Goal: Transaction & Acquisition: Subscribe to service/newsletter

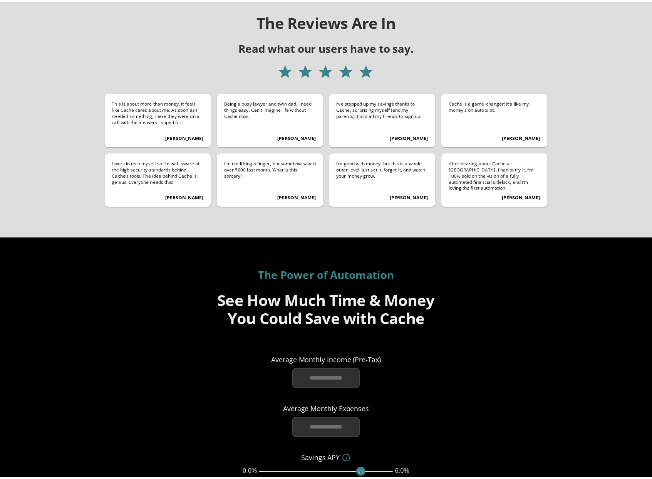
scroll to position [1173, 0]
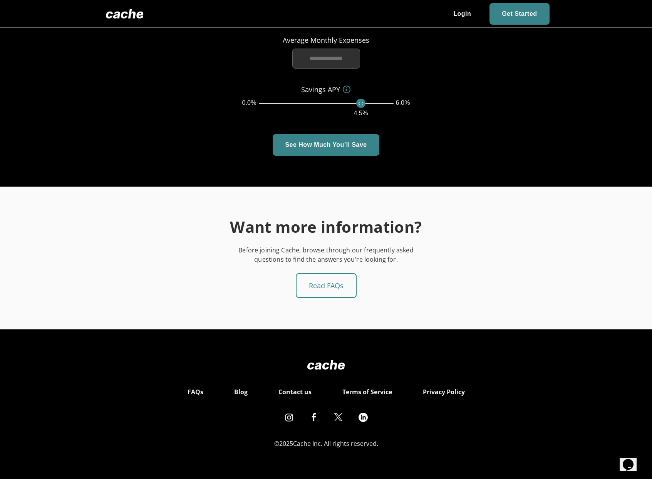
click at [555, 122] on div "The Power of Automation See How Much Time & Money You Could Save with Cache Ave…" at bounding box center [326, 26] width 462 height 257
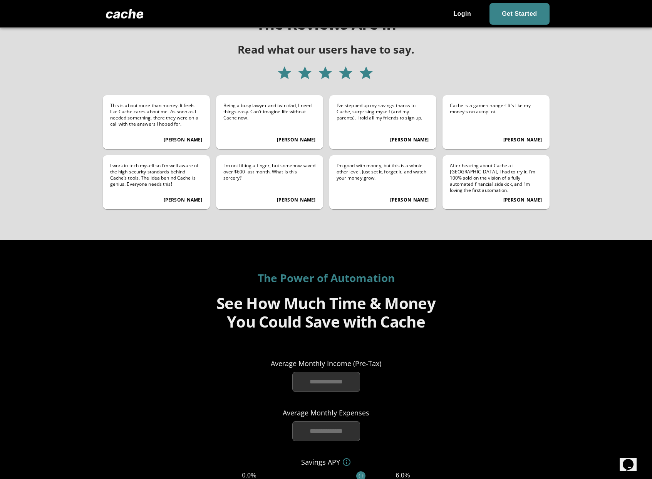
scroll to position [0, 0]
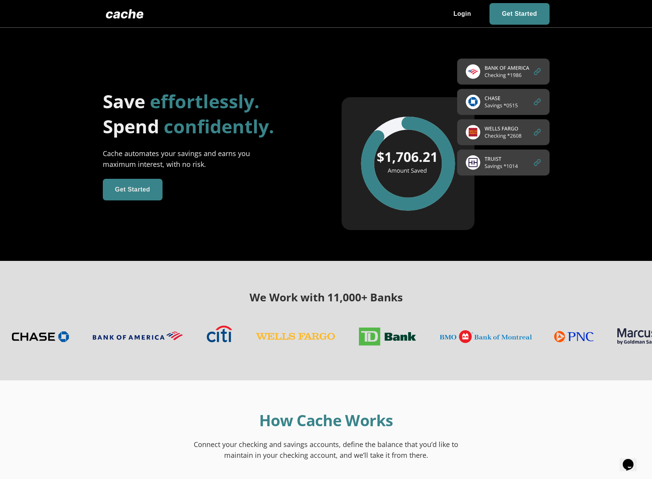
drag, startPoint x: 231, startPoint y: 160, endPoint x: 295, endPoint y: 136, distance: 68.6
click at [233, 159] on div "Cache automates your savings and earns you maximum interest, with no risk." at bounding box center [186, 159] width 166 height 22
click at [519, 15] on span at bounding box center [519, 14] width 60 height 22
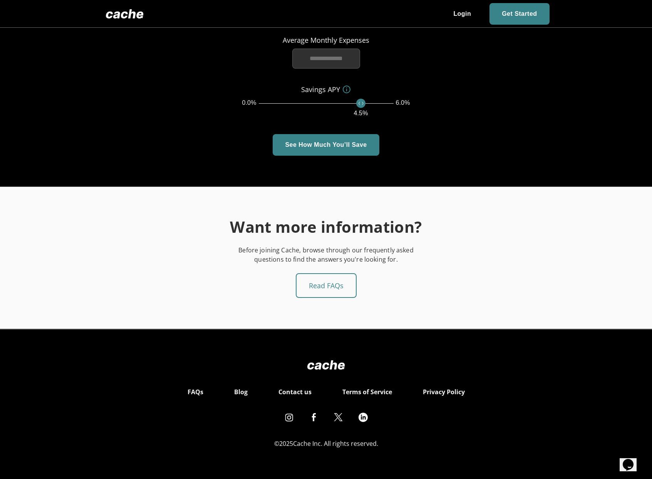
scroll to position [1133, 0]
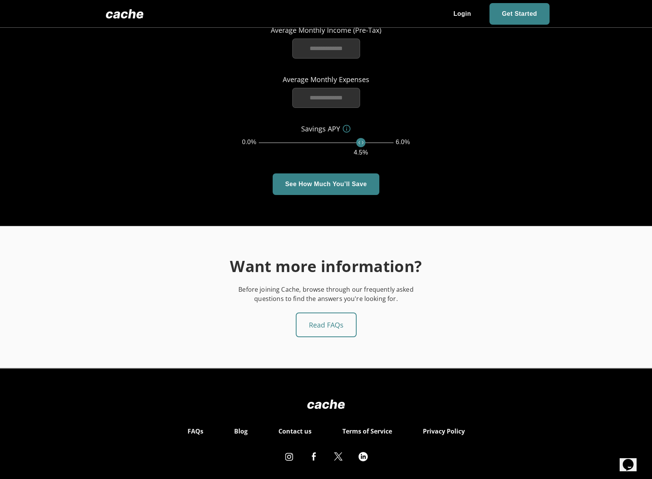
click at [197, 431] on link "FAQs" at bounding box center [196, 431] width 16 height 11
click at [243, 432] on link "Blog" at bounding box center [240, 431] width 13 height 11
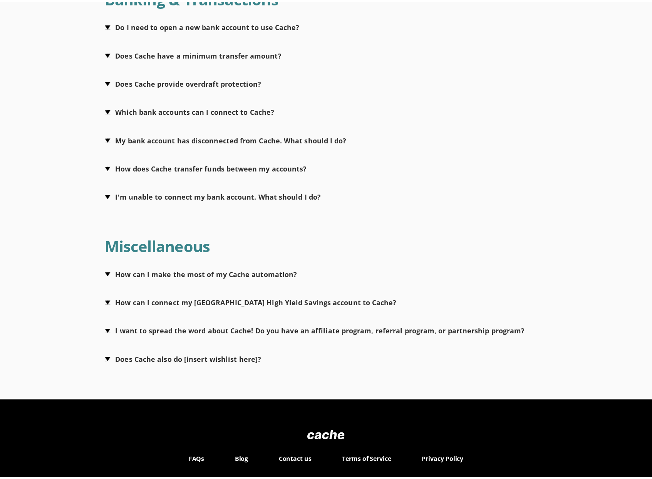
scroll to position [467, 0]
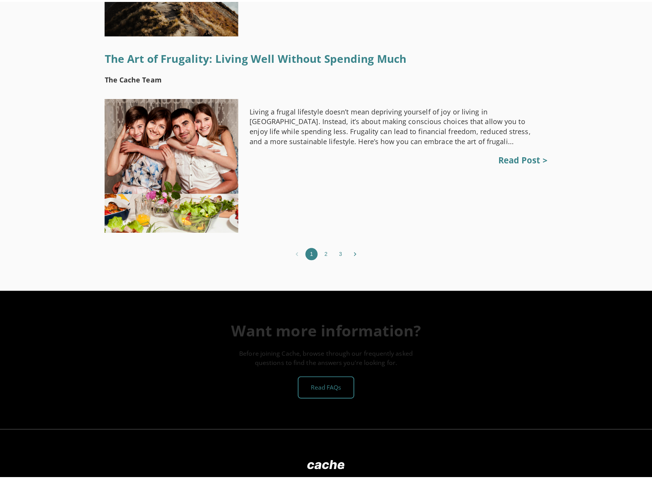
scroll to position [2103, 0]
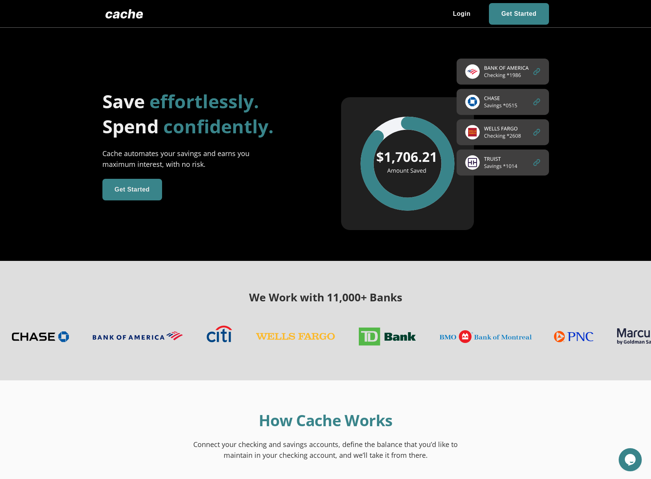
click at [524, 16] on span at bounding box center [519, 14] width 60 height 22
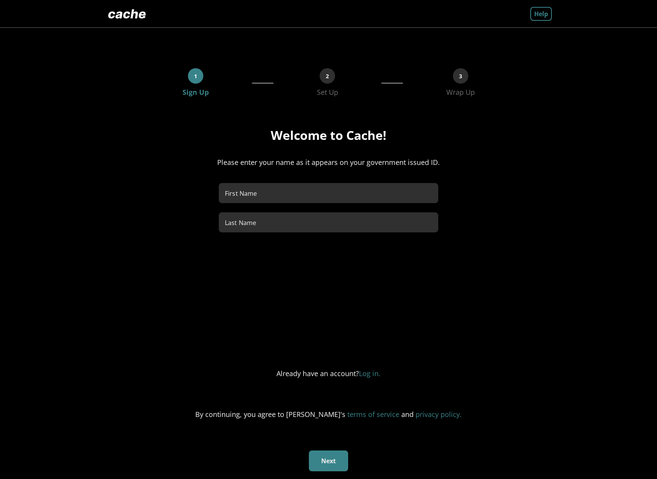
click at [515, 96] on div "1 Sign Up __________________________________ 2 Set Up _________________________…" at bounding box center [328, 70] width 447 height 54
click at [276, 180] on div "Welcome to Cache! Please enter your name as it appears on your government issue…" at bounding box center [328, 237] width 447 height 220
click at [275, 185] on input "First Name" at bounding box center [328, 193] width 219 height 25
type input "****"
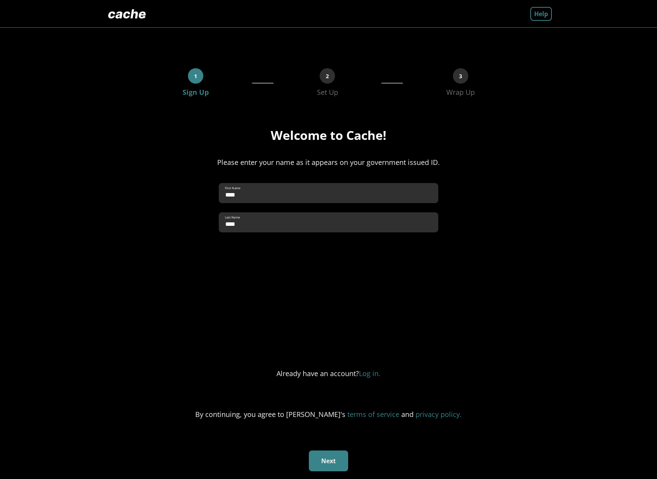
click at [392, 467] on div "Next" at bounding box center [328, 460] width 447 height 21
click at [319, 466] on button "Next" at bounding box center [328, 460] width 39 height 21
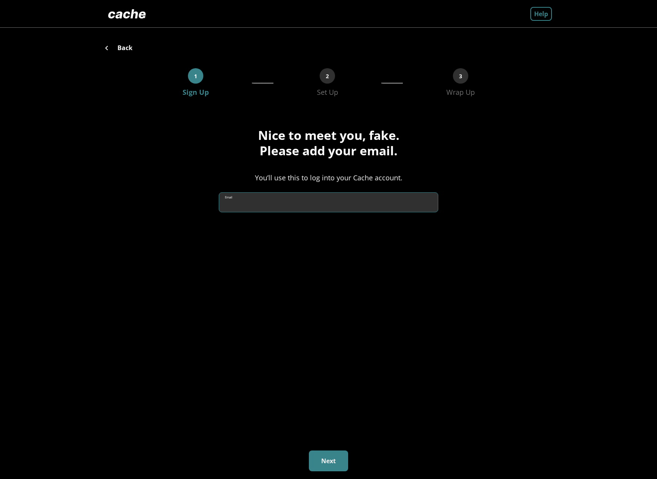
click at [299, 205] on input "Email" at bounding box center [328, 202] width 219 height 25
type input "**********"
click at [345, 322] on div "**********" at bounding box center [328, 277] width 447 height 301
click at [327, 458] on button "Next" at bounding box center [328, 460] width 39 height 21
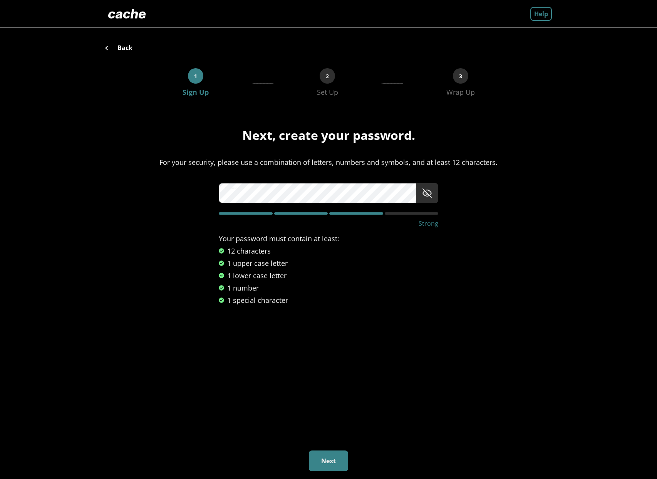
click at [384, 422] on div "Next, create your password. For your security, please use a combination of lett…" at bounding box center [328, 277] width 447 height 301
click at [327, 460] on button "Next" at bounding box center [328, 460] width 39 height 21
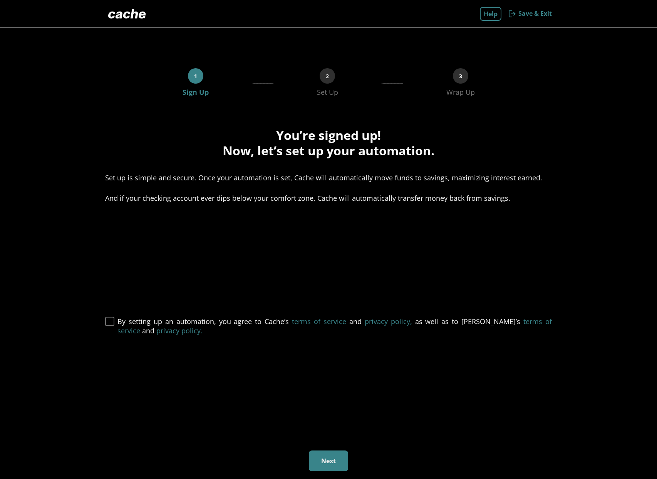
click at [107, 320] on span at bounding box center [109, 321] width 9 height 9
click at [332, 459] on button "Next" at bounding box center [328, 460] width 39 height 21
